Goal: Information Seeking & Learning: Learn about a topic

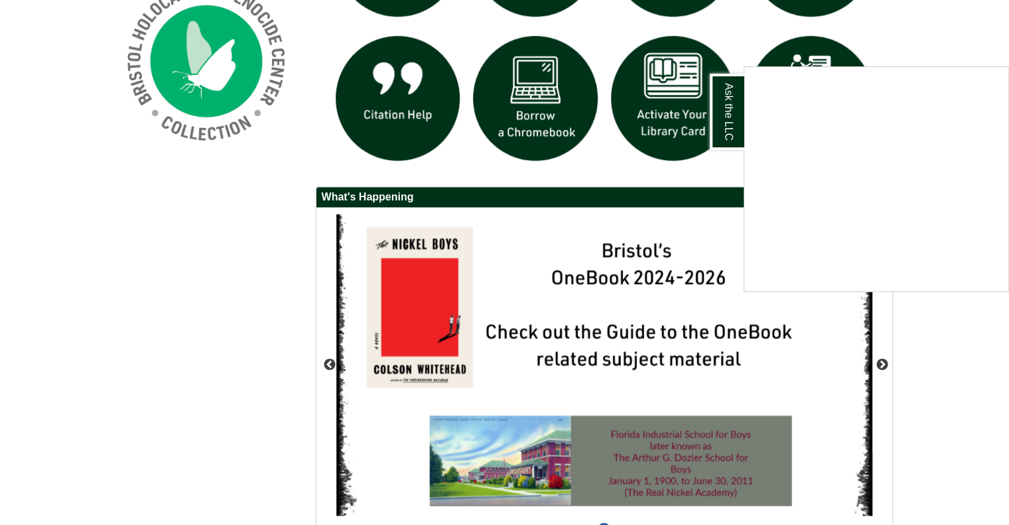
scroll to position [1128, 0]
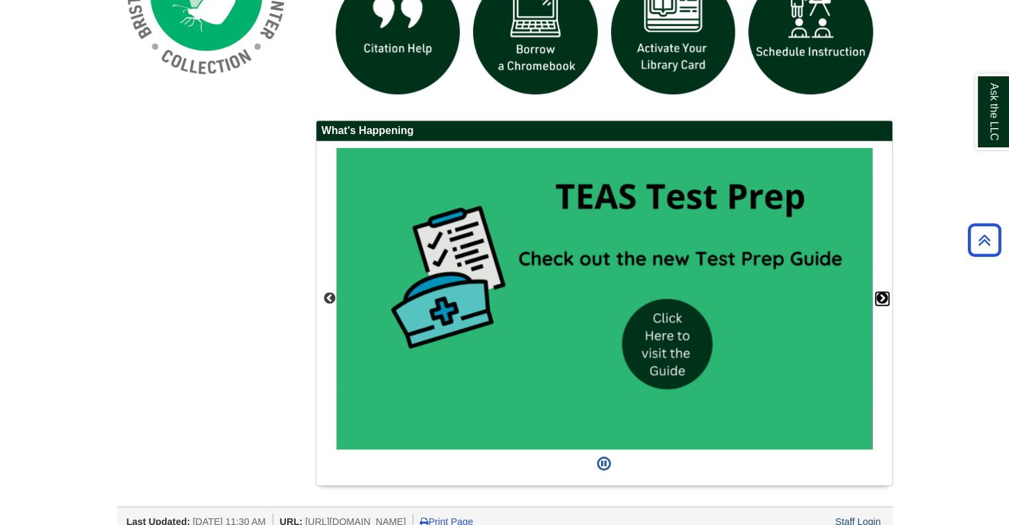
click at [882, 297] on button "Next" at bounding box center [882, 298] width 13 height 13
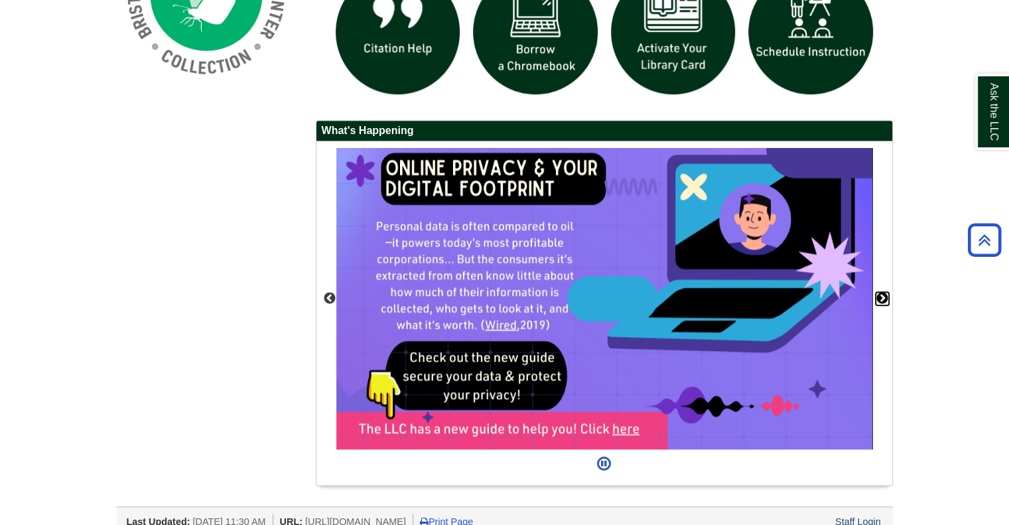
click at [882, 297] on button "Next" at bounding box center [882, 298] width 13 height 13
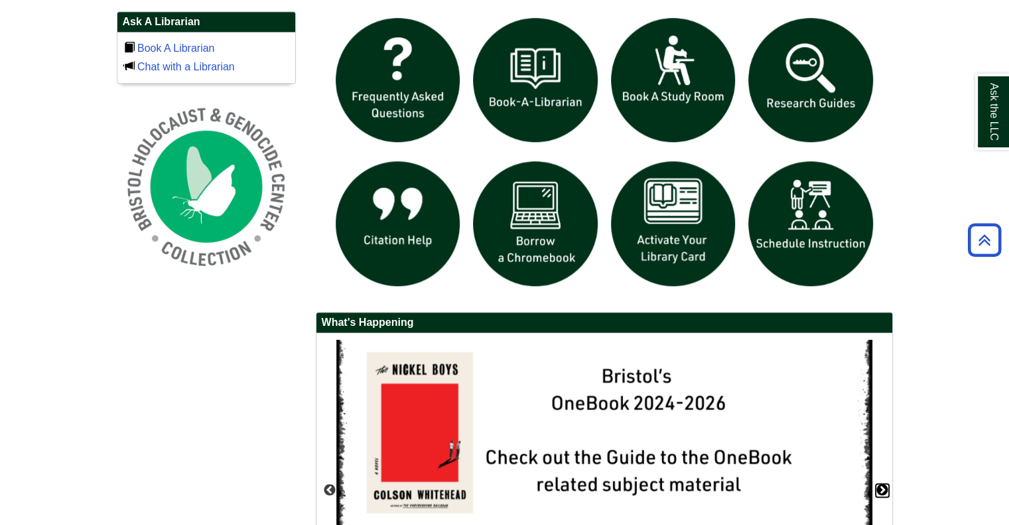
scroll to position [929, 0]
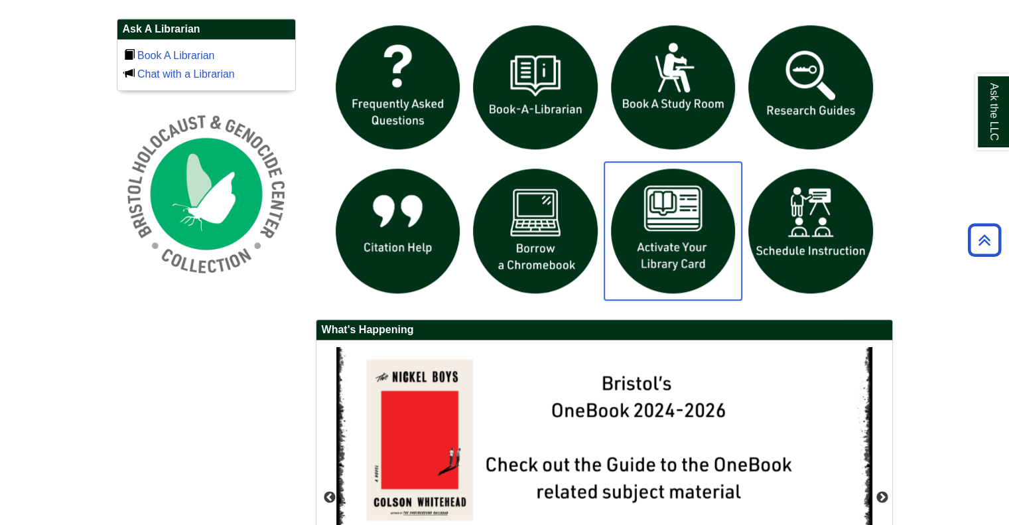
click at [676, 245] on img "slideshow" at bounding box center [673, 231] width 138 height 138
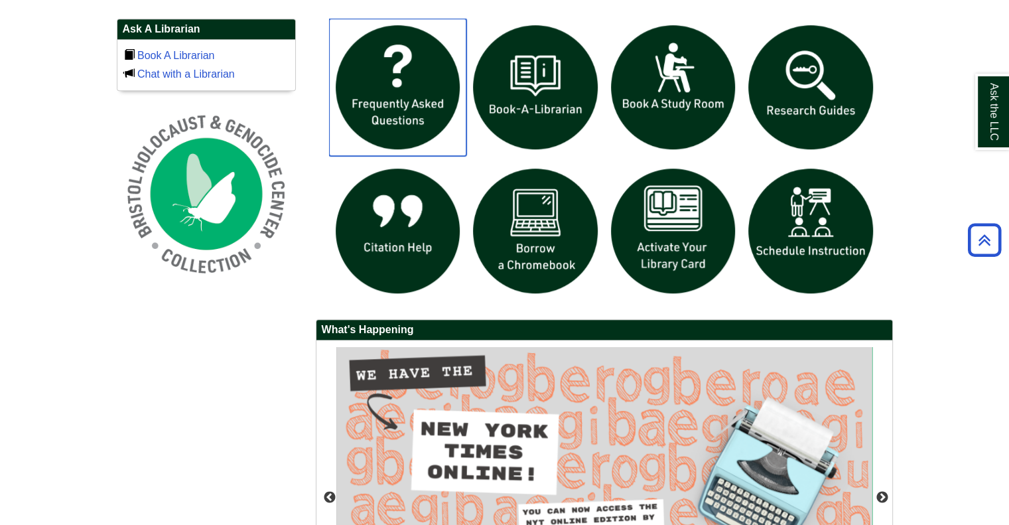
click at [429, 100] on img "slideshow" at bounding box center [398, 88] width 138 height 138
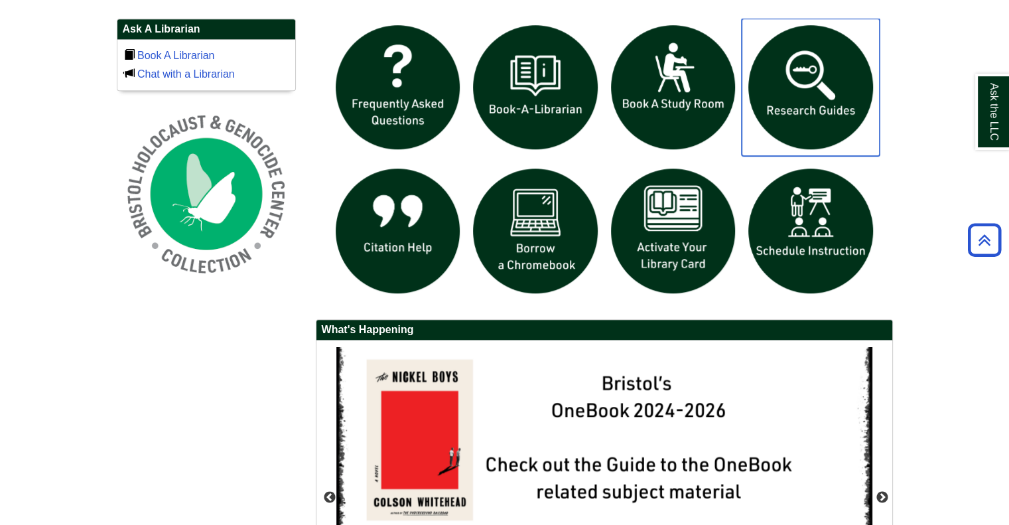
click at [787, 94] on img "slideshow" at bounding box center [811, 88] width 138 height 138
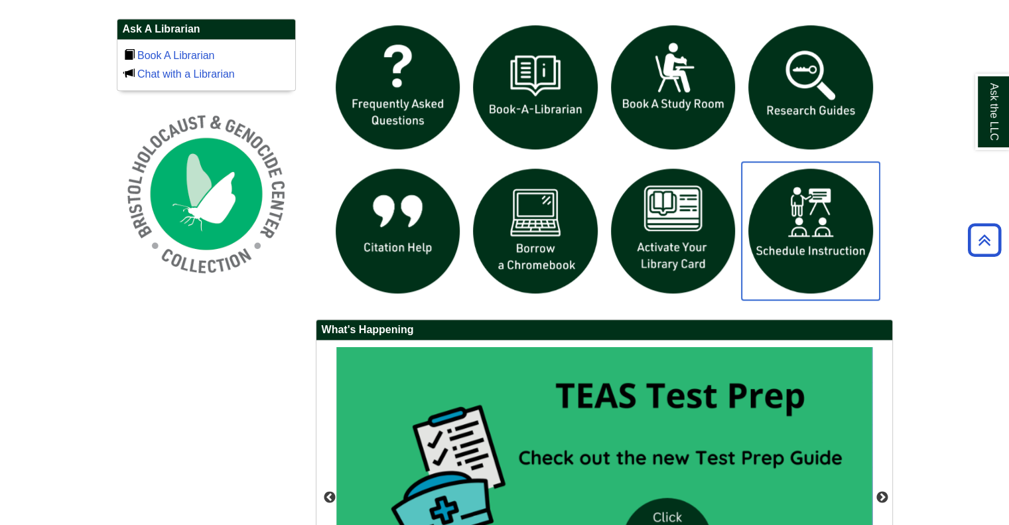
click at [815, 213] on img "slideshow" at bounding box center [811, 231] width 138 height 138
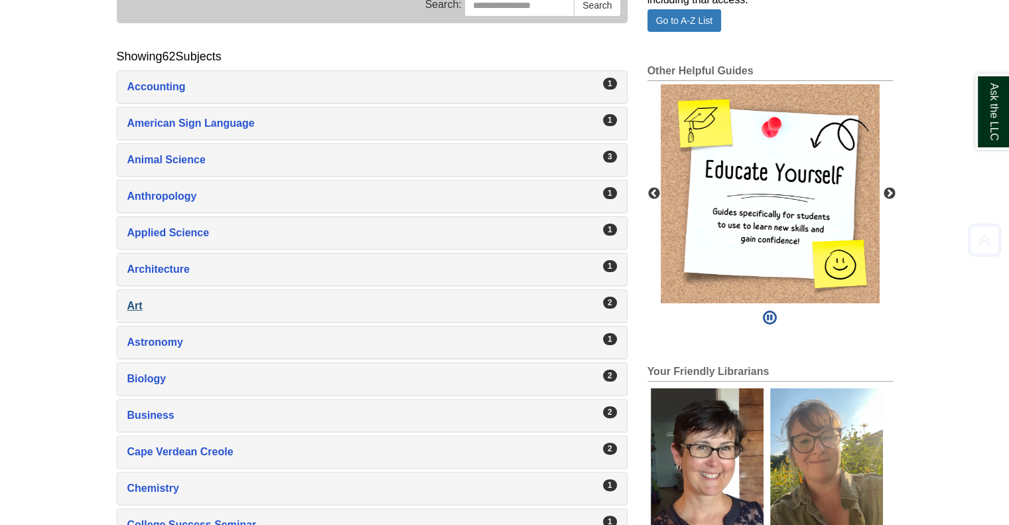
scroll to position [265, 0]
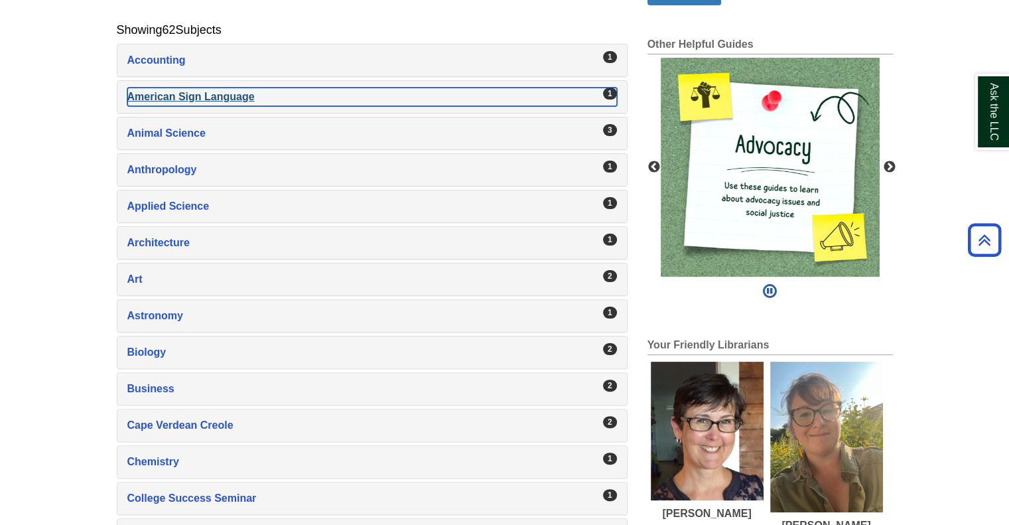
click at [204, 90] on div "American Sign Language , 1 guides" at bounding box center [372, 97] width 490 height 19
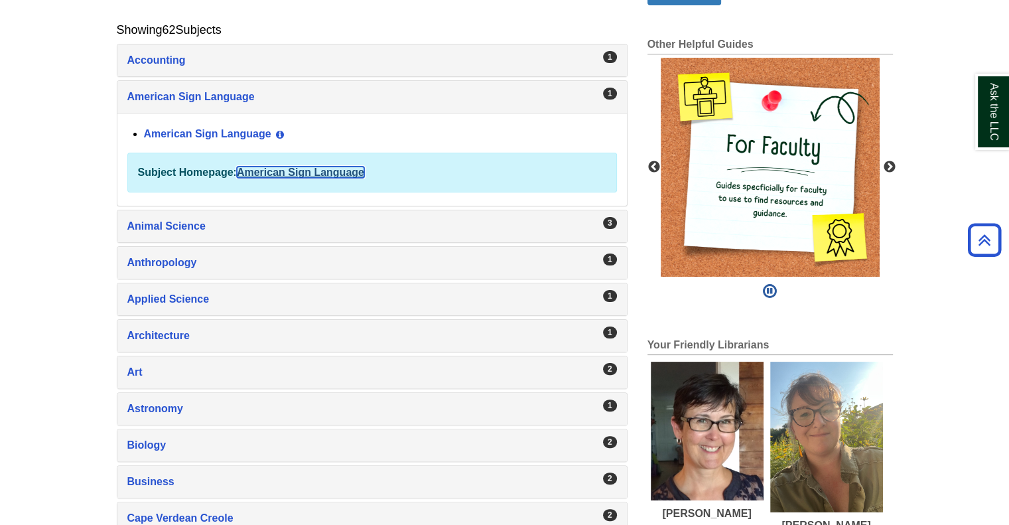
click at [280, 172] on link "American Sign Language" at bounding box center [300, 172] width 127 height 11
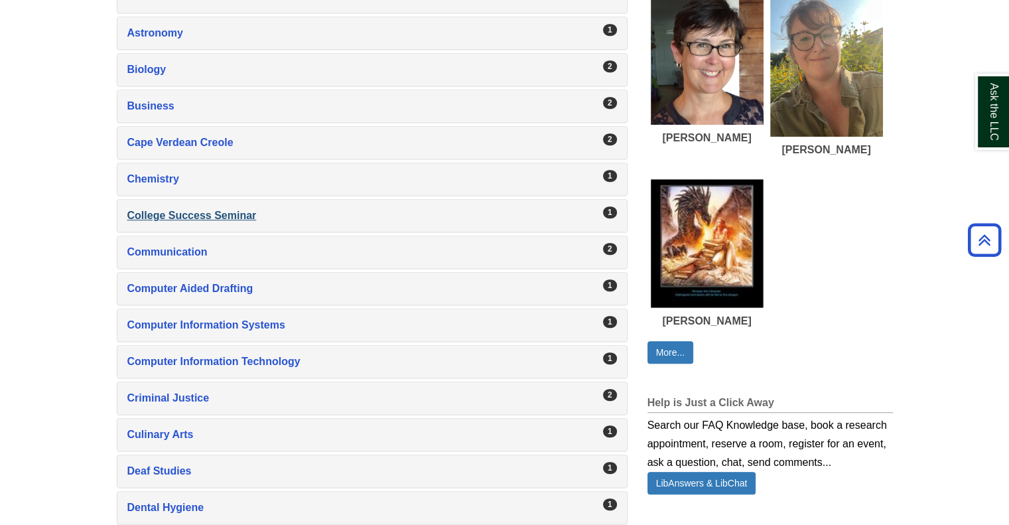
scroll to position [662, 0]
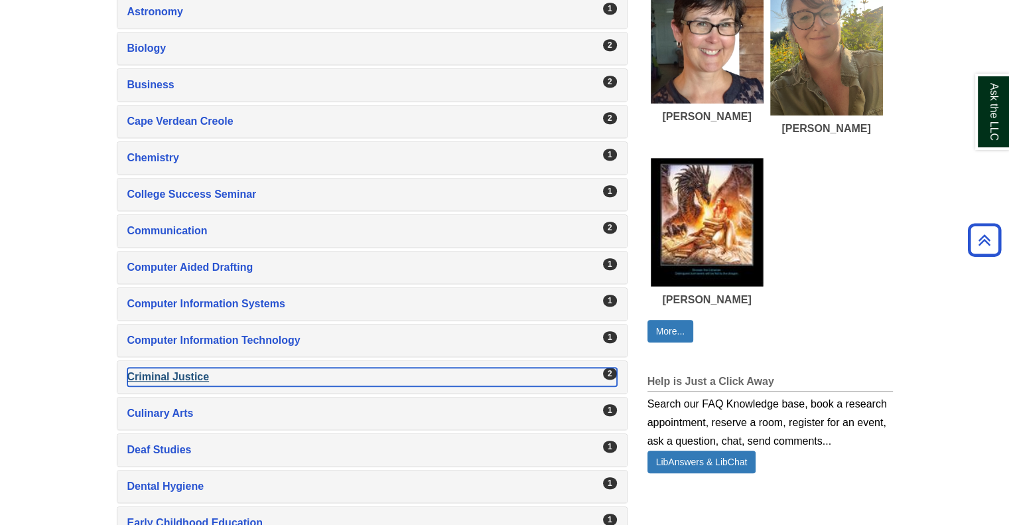
click at [200, 375] on div "Criminal Justice , 2 guides" at bounding box center [372, 377] width 490 height 19
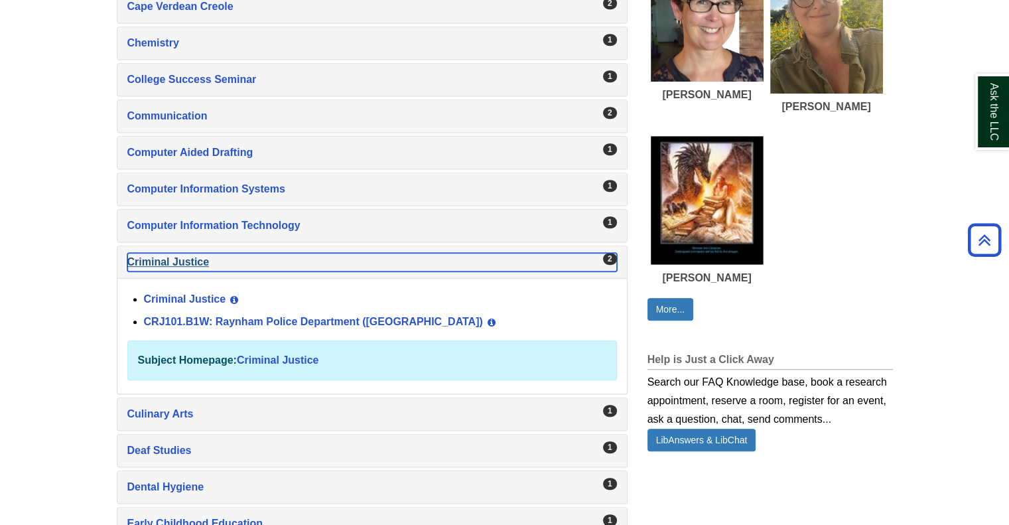
scroll to position [769, 0]
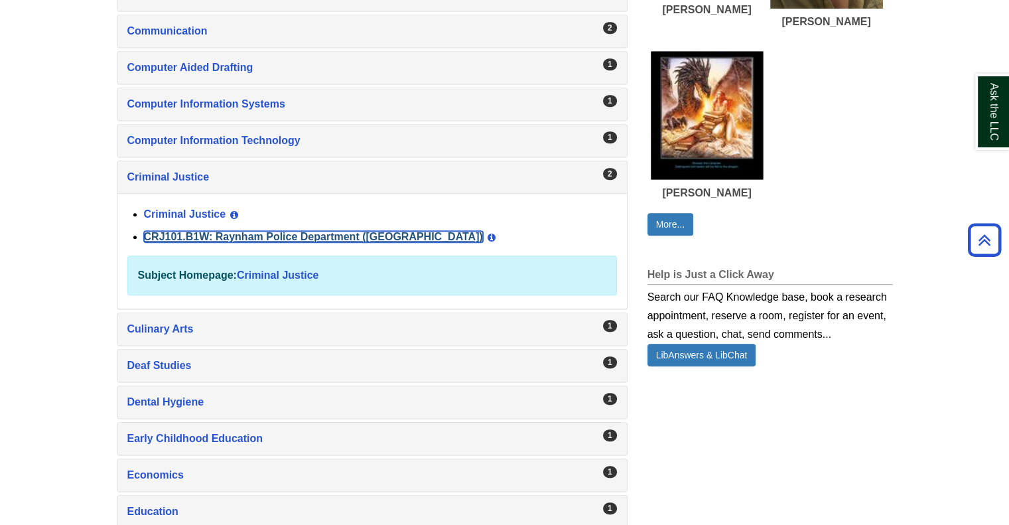
click at [270, 231] on link "CRJ101.B1W: Raynham Police Department ([GEOGRAPHIC_DATA])" at bounding box center [313, 236] width 339 height 11
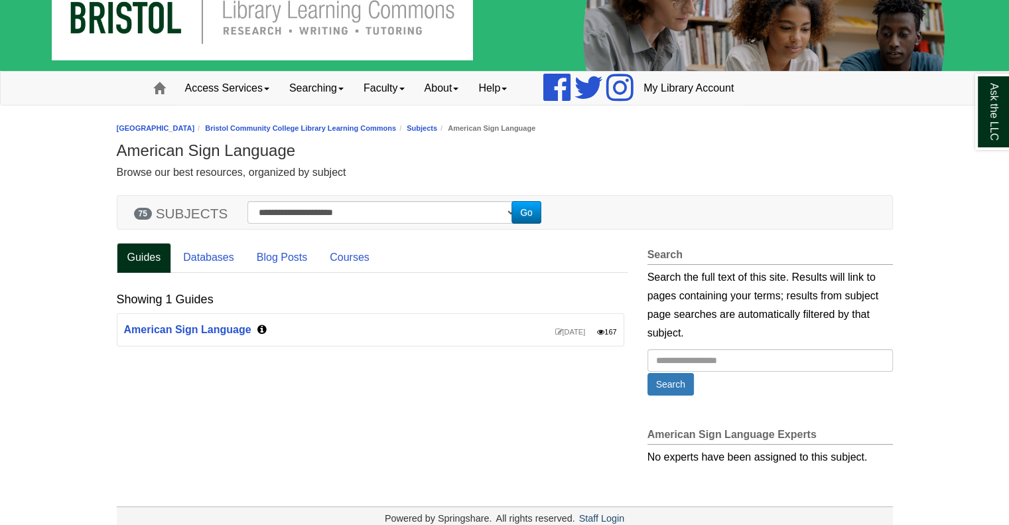
scroll to position [58, 0]
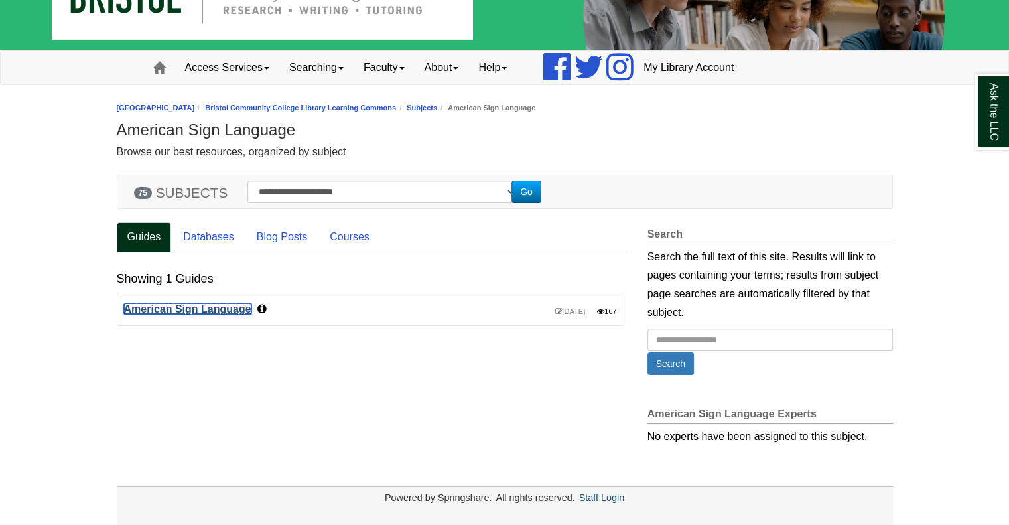
click at [232, 310] on link "American Sign Language" at bounding box center [187, 308] width 127 height 11
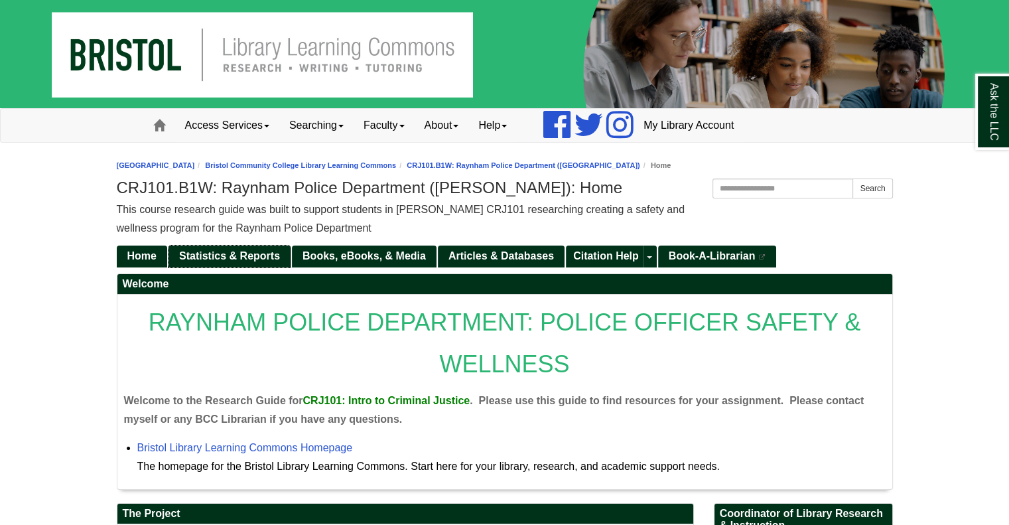
click at [220, 259] on span "Statistics & Reports" at bounding box center [229, 255] width 101 height 11
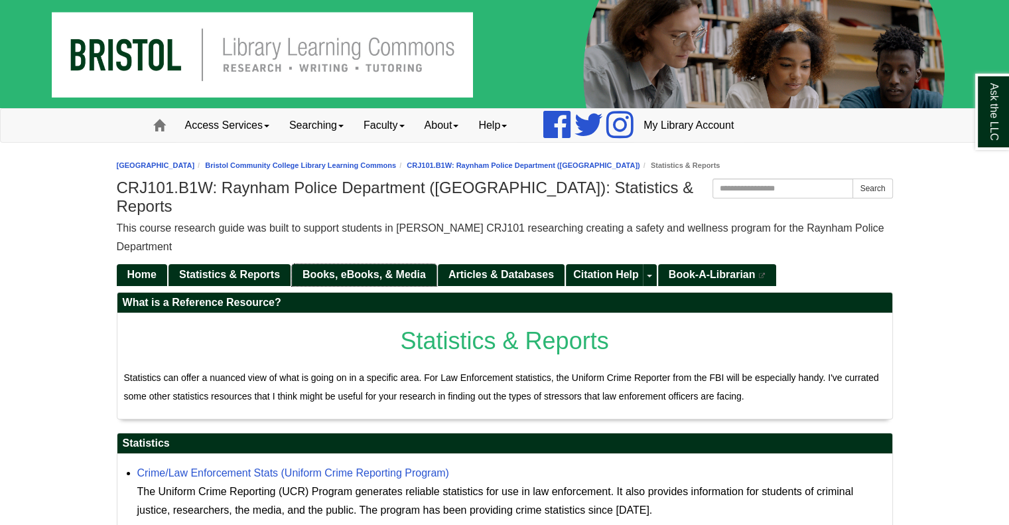
click at [322, 269] on span "Books, eBooks, & Media" at bounding box center [364, 274] width 123 height 11
